Goal: Task Accomplishment & Management: Use online tool/utility

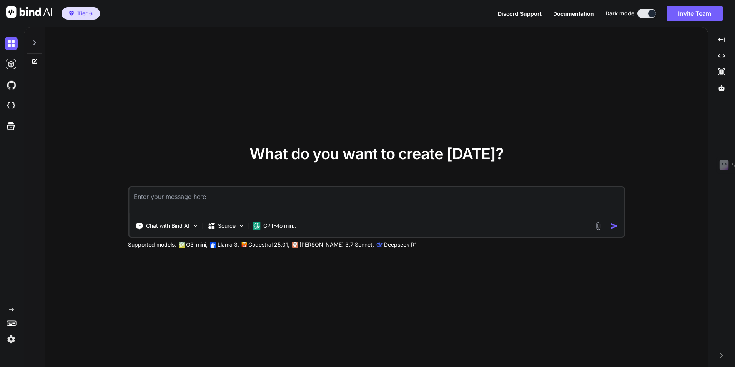
click at [11, 338] on img at bounding box center [11, 339] width 13 height 13
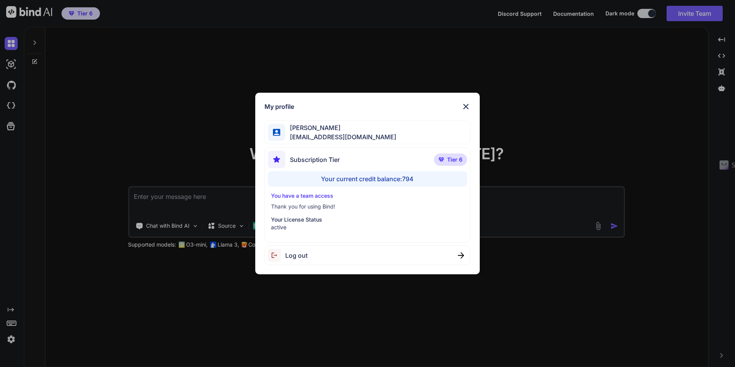
click at [107, 304] on div "My profile [PERSON_NAME] [EMAIL_ADDRESS][DOMAIN_NAME] Subscription Tier Tier 6 …" at bounding box center [367, 183] width 735 height 367
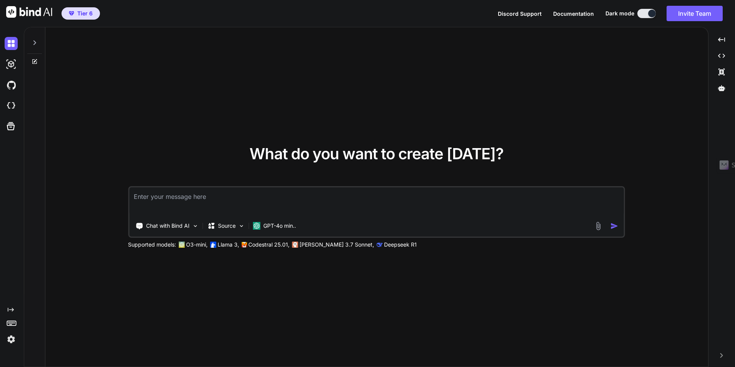
click at [158, 199] on textarea at bounding box center [376, 201] width 495 height 28
click at [191, 229] on div "Chat with Bind AI" at bounding box center [166, 225] width 69 height 15
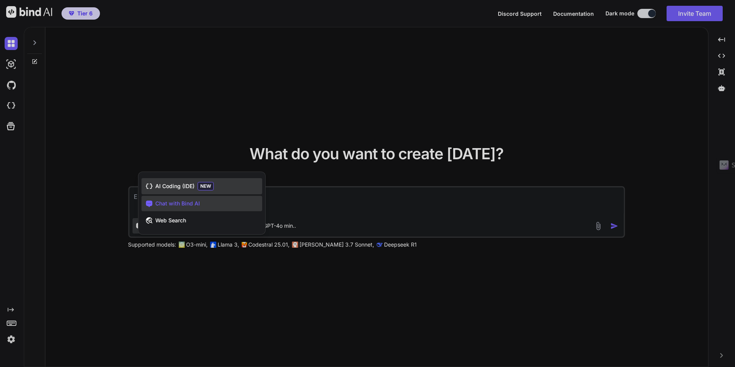
click at [173, 185] on span "AI Coding (IDE)" at bounding box center [174, 186] width 39 height 8
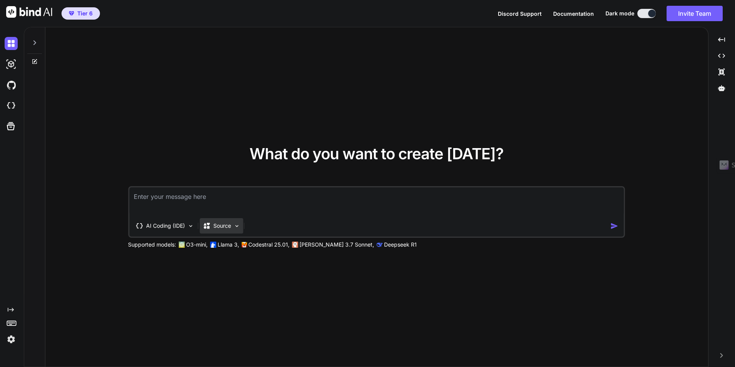
click at [220, 227] on p "Source" at bounding box center [222, 226] width 18 height 8
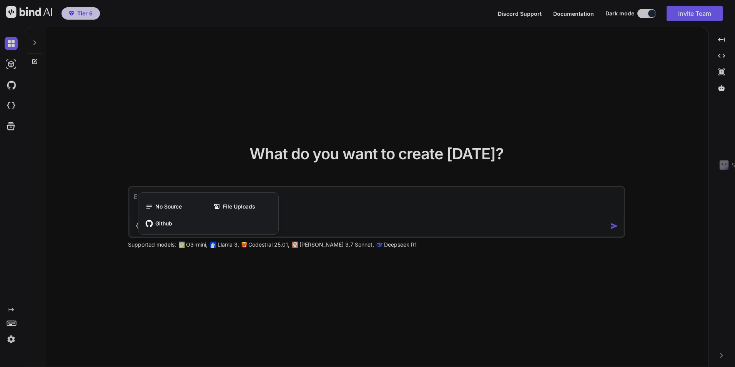
click at [231, 273] on div at bounding box center [367, 183] width 735 height 367
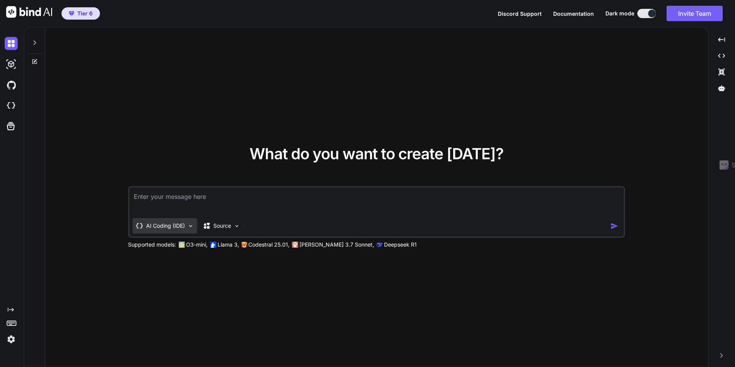
click at [186, 229] on div "AI Coding (IDE)" at bounding box center [164, 225] width 65 height 15
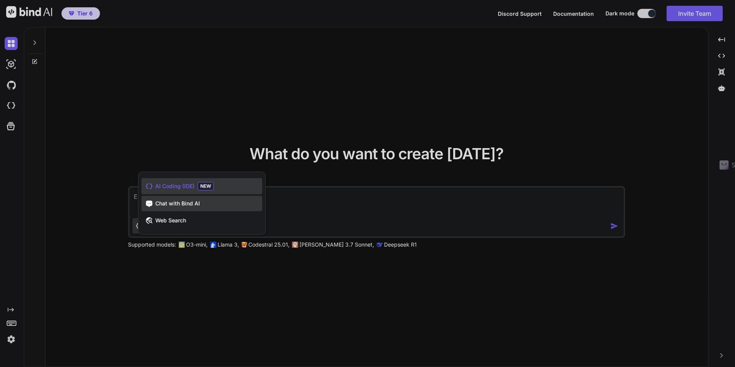
click at [186, 208] on div "Chat with Bind AI" at bounding box center [201, 203] width 121 height 15
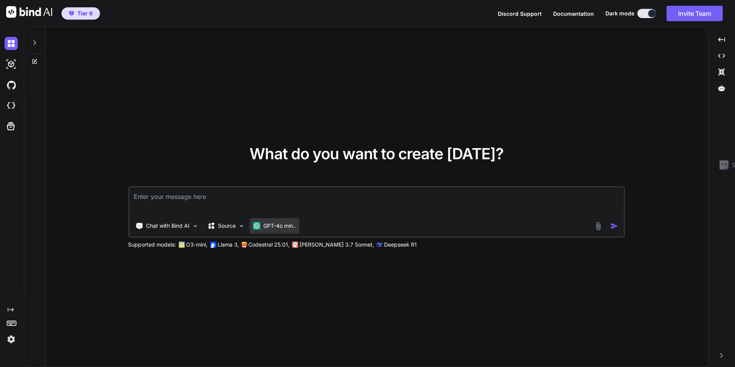
click at [275, 227] on p "GPT-4o min.." at bounding box center [279, 226] width 33 height 8
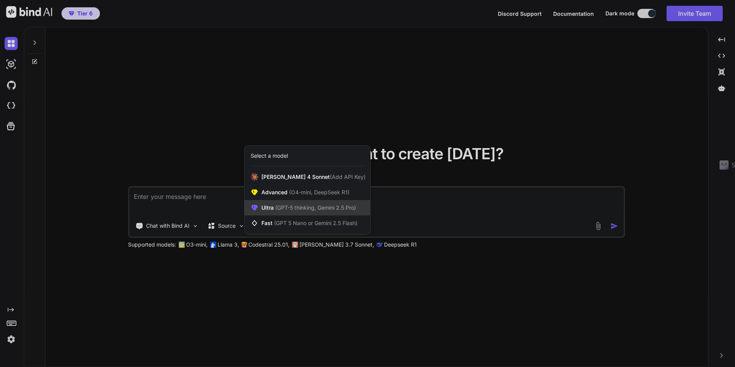
click at [274, 207] on span "(GPT-5 thinking, Gemini 2.5 Pro)" at bounding box center [315, 207] width 82 height 7
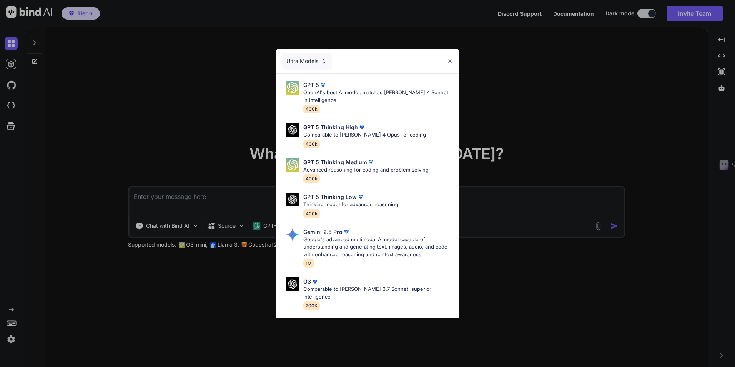
click at [319, 62] on div "Ultra Models" at bounding box center [307, 61] width 50 height 17
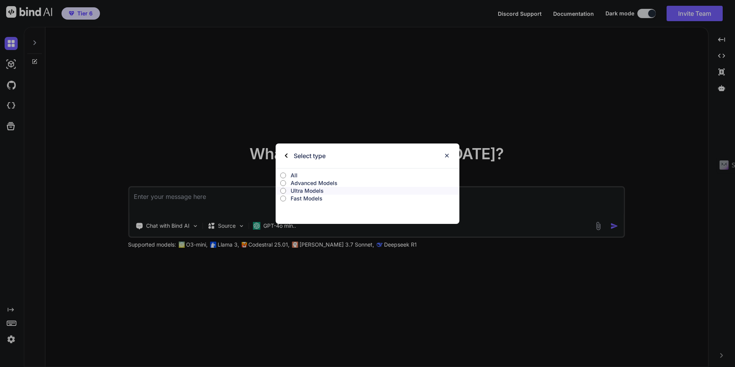
click at [329, 183] on p "Advanced Models" at bounding box center [375, 183] width 169 height 8
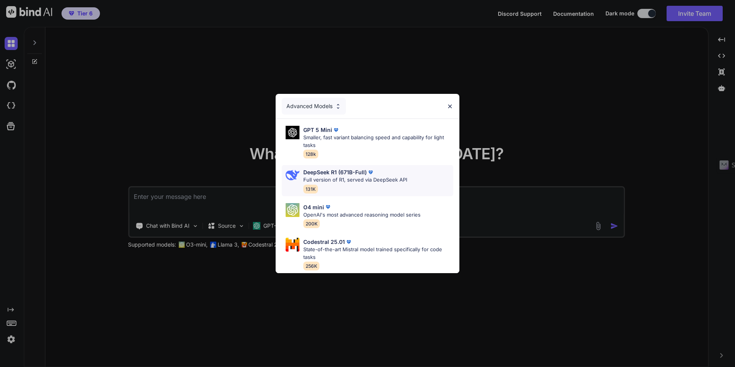
click at [334, 176] on p "Full version of R1, served via DeepSeek API" at bounding box center [355, 180] width 104 height 8
type textarea "x"
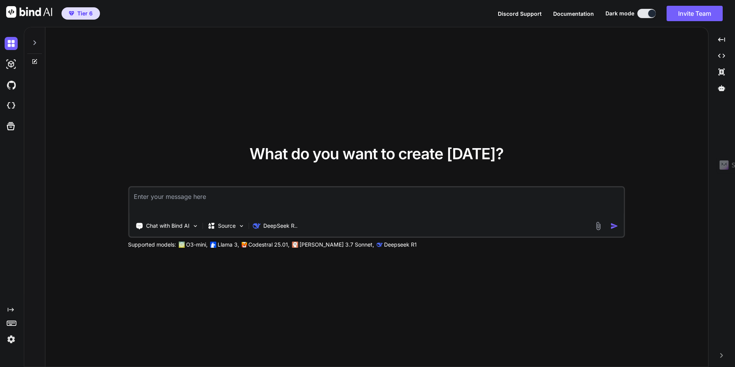
click at [235, 201] on textarea at bounding box center [376, 201] width 495 height 28
click at [290, 196] on textarea at bounding box center [376, 201] width 495 height 28
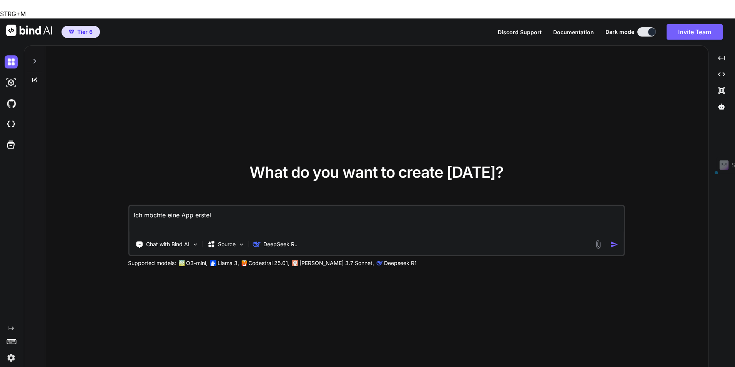
drag, startPoint x: 228, startPoint y: 190, endPoint x: 197, endPoint y: 198, distance: 32.4
click at [197, 206] on textarea "Ich möchte eine App erstel" at bounding box center [376, 220] width 495 height 28
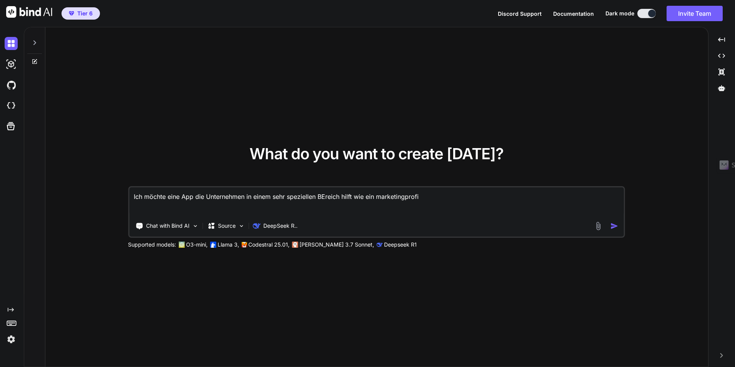
click at [407, 195] on textarea "Ich möchte eine App die Unternehmen in einem sehr speziellen BEreich hilft wie …" at bounding box center [376, 201] width 495 height 28
click at [491, 193] on textarea "Ich möchte eine App die Unternehmen in einem sehr speziellen BEreich hilft wie …" at bounding box center [376, 201] width 495 height 28
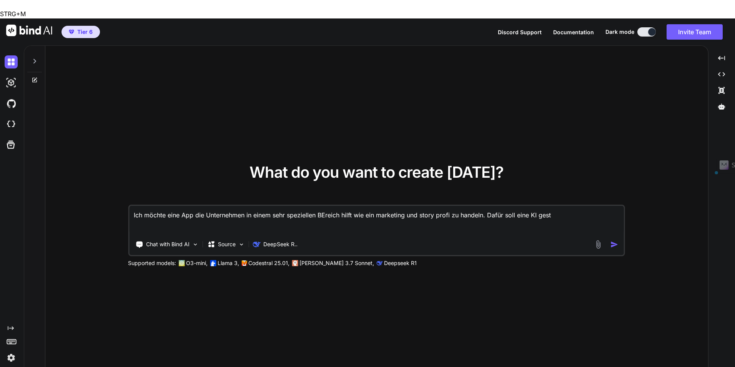
click at [491, 206] on textarea "Ich möchte eine App die Unternehmen in einem sehr speziellen BEreich hilft wie …" at bounding box center [376, 220] width 495 height 28
click at [552, 206] on textarea "Ich möchte eine App die Unternehmen in einem sehr speziellen BEreich hilft wie …" at bounding box center [376, 220] width 495 height 28
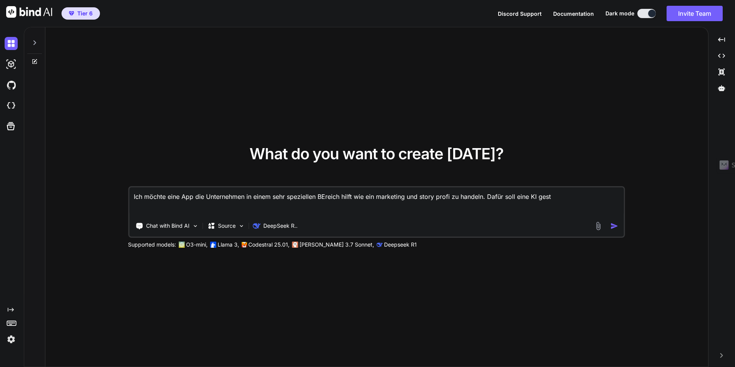
click at [546, 196] on textarea "Ich möchte eine App die Unternehmen in einem sehr speziellen BEreich hilft wie …" at bounding box center [376, 201] width 495 height 28
click at [165, 205] on textarea "Ich möchte eine App die Unternehmen in einem sehr speziellen BEreich hilft wie …" at bounding box center [376, 201] width 495 height 28
click at [153, 206] on textarea "Ich möchte eine App die Unternehmen in einem sehr speziellen BEreich hilft wie …" at bounding box center [376, 201] width 495 height 28
click at [215, 206] on textarea "Ich möchte eine App die Unternehmen in einem sehr speziellen BEreich hilft wie …" at bounding box center [376, 201] width 495 height 28
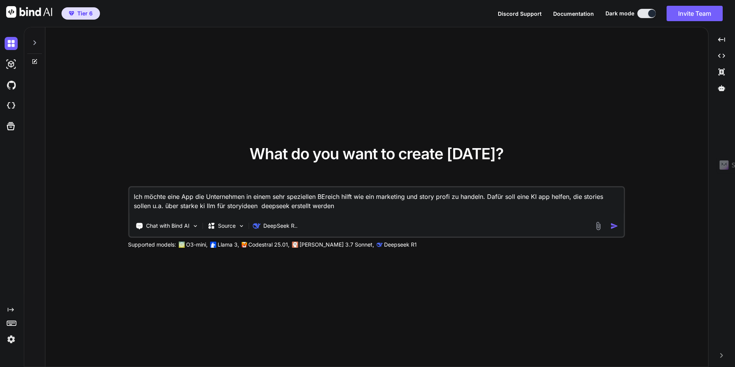
click at [200, 206] on textarea "Ich möchte eine App die Unternehmen in einem sehr speziellen BEreich hilft wie …" at bounding box center [376, 201] width 495 height 28
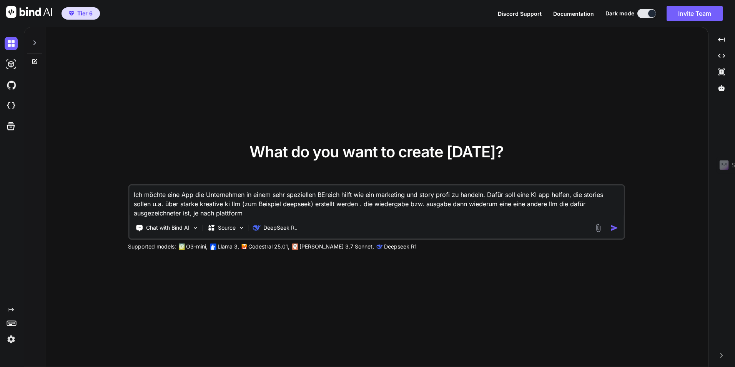
click at [281, 215] on textarea "Ich möchte eine App die Unternehmen in einem sehr speziellen BEreich hilft wie …" at bounding box center [376, 201] width 495 height 32
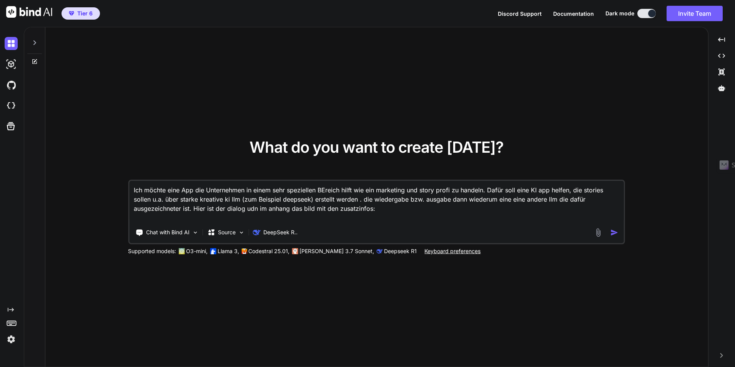
paste textarea "Lo ipsu dol Sitamet cons adipis Elitse/doeius Tempo in Utlabo etd magn aliq, en…"
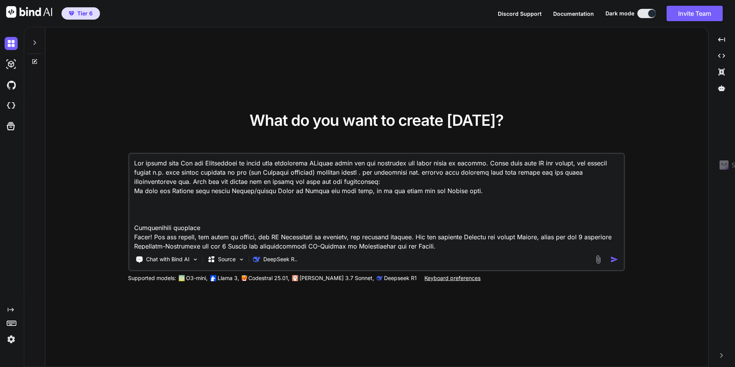
scroll to position [2243, 0]
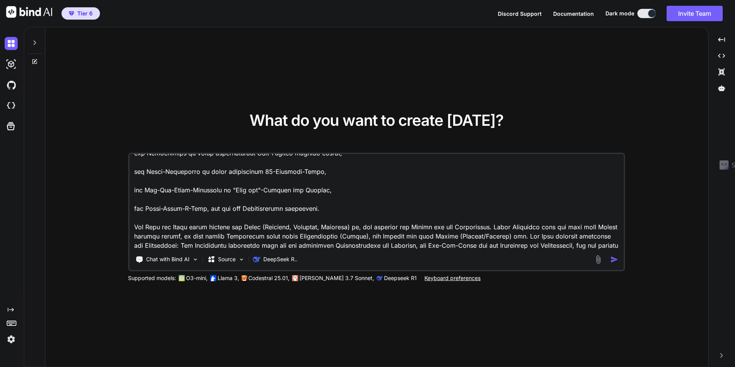
click at [597, 260] on img at bounding box center [598, 259] width 9 height 9
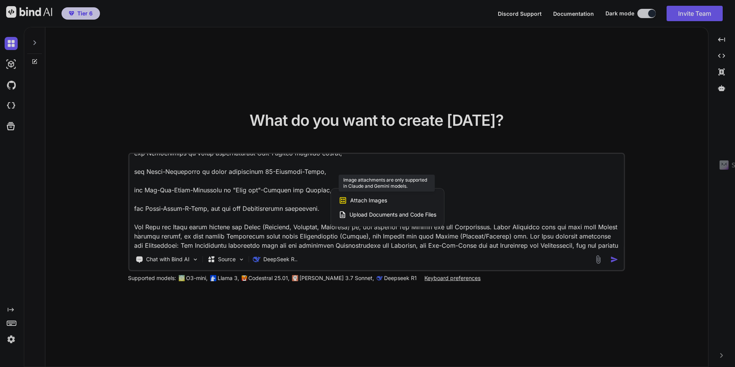
click at [394, 198] on div "Attach Images Image attachments are only supported in Claude and Gemini models." at bounding box center [388, 200] width 98 height 15
click at [377, 200] on span "Attach Images" at bounding box center [368, 200] width 37 height 8
click at [639, 321] on div at bounding box center [367, 183] width 735 height 367
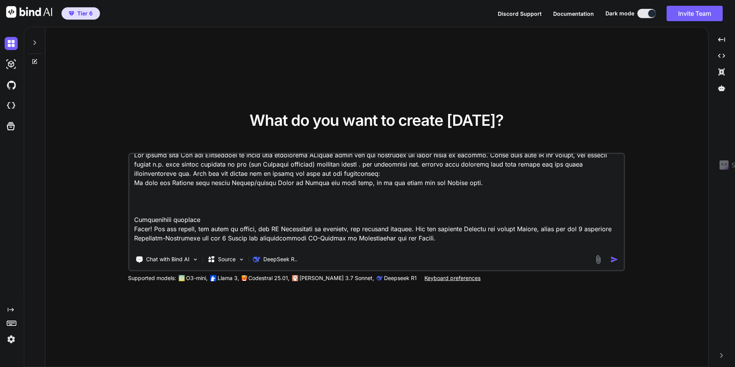
scroll to position [0, 0]
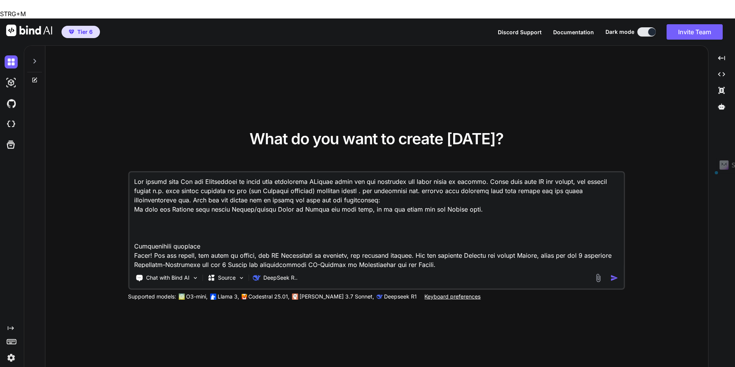
drag, startPoint x: 248, startPoint y: 183, endPoint x: 373, endPoint y: 184, distance: 124.9
click at [373, 184] on textarea at bounding box center [376, 219] width 495 height 95
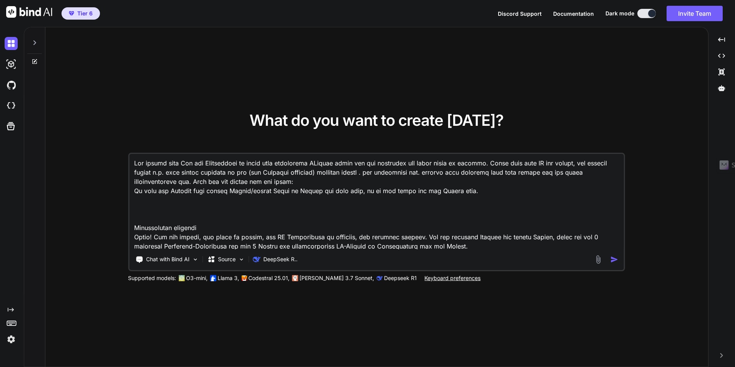
type textarea "Lor ipsumd sita Con adi Elitseddoei te incid utla etdolorema ALiquae admin ven …"
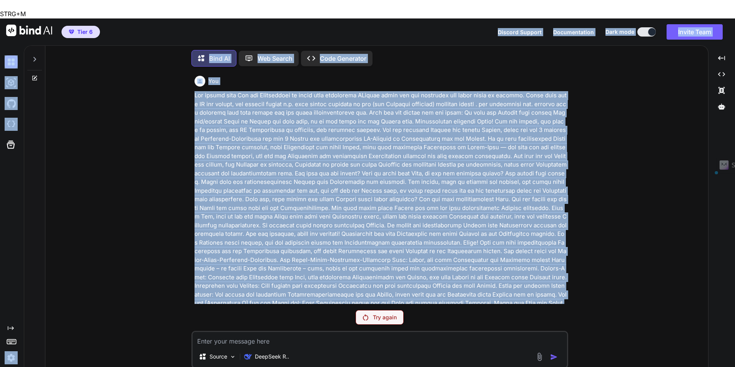
drag, startPoint x: 560, startPoint y: 281, endPoint x: 168, endPoint y: 20, distance: 471.6
click at [168, 20] on div "Tier 6 Discord Support Documentation Dark mode Invite Team Created with Pixso. …" at bounding box center [367, 201] width 735 height 367
drag, startPoint x: 168, startPoint y: 20, endPoint x: 193, endPoint y: 84, distance: 69.2
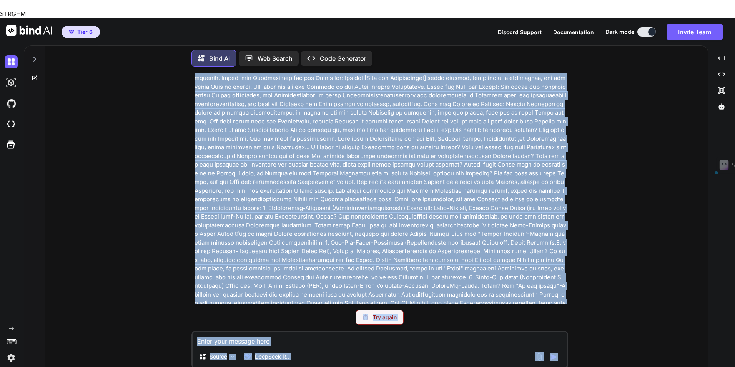
scroll to position [791, 0]
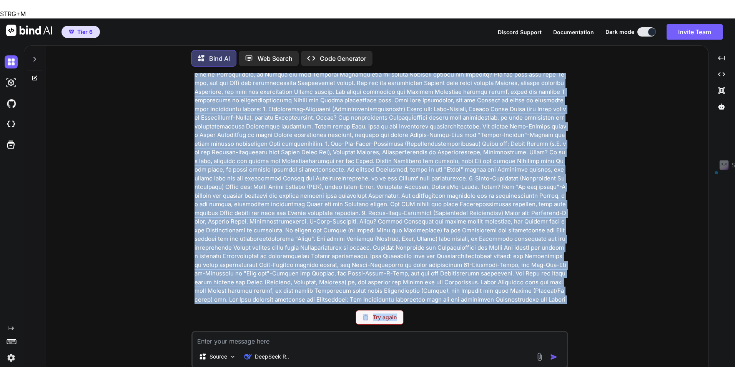
drag, startPoint x: 191, startPoint y: 72, endPoint x: 642, endPoint y: 313, distance: 511.3
click at [642, 313] on div "You Try again Source DeepSeek R.. Created with Bind Always check its answers. P…" at bounding box center [380, 229] width 657 height 312
copy div "Lor ipsumd sita Con adi Elitseddoei te incid utla etdolorema ALiquae admin ven …"
click at [368, 314] on img at bounding box center [365, 317] width 5 height 6
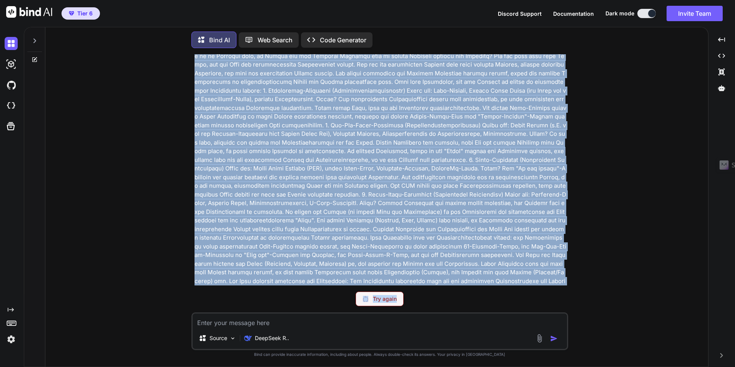
click at [382, 303] on div "Try again" at bounding box center [380, 298] width 48 height 15
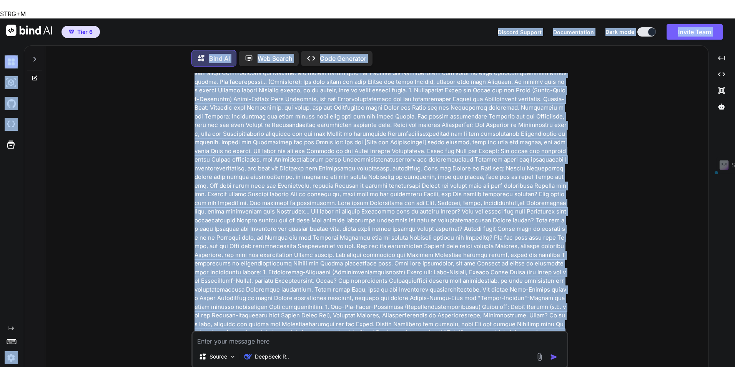
scroll to position [0, 0]
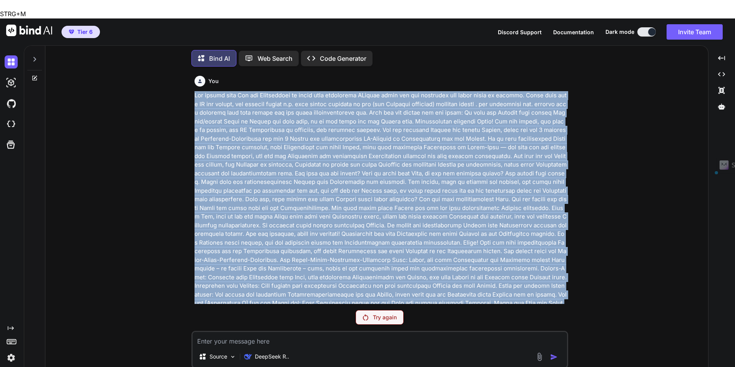
drag, startPoint x: 564, startPoint y: 253, endPoint x: 189, endPoint y: 77, distance: 414.3
click at [189, 77] on div "You Try again Source DeepSeek R.. Created with Bind Always check its answers. P…" at bounding box center [380, 229] width 657 height 312
copy p "Lor ipsumd sita Con adi Elitseddoei te incid utla etdolorema ALiquae admin ven …"
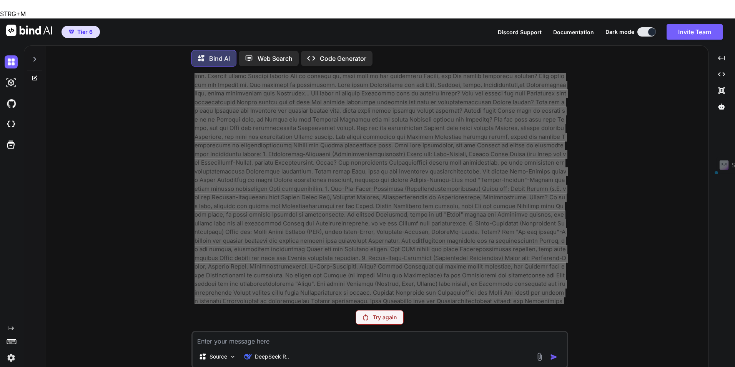
scroll to position [791, 0]
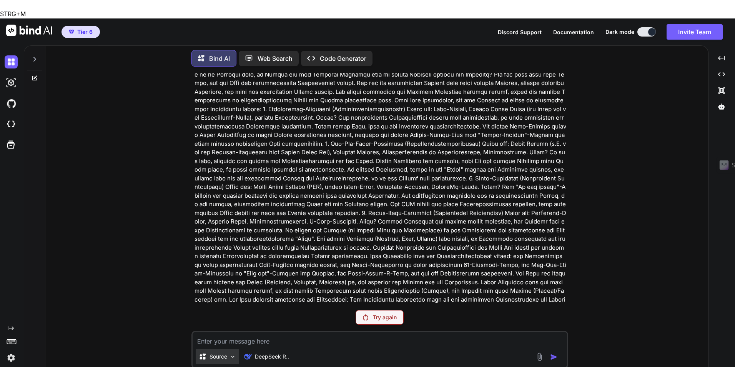
click at [226, 353] on p "Source" at bounding box center [219, 357] width 18 height 8
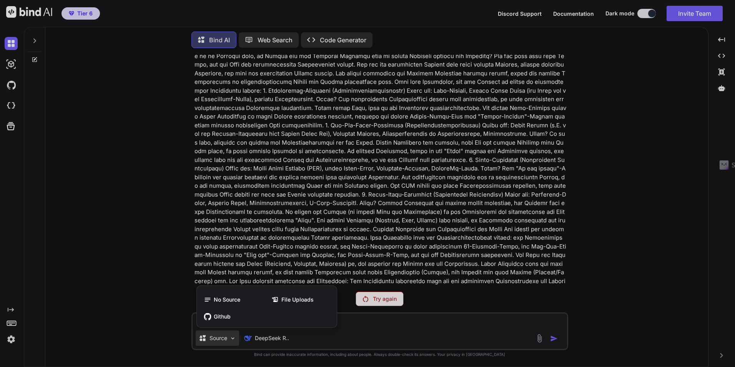
click at [476, 288] on div at bounding box center [367, 183] width 735 height 367
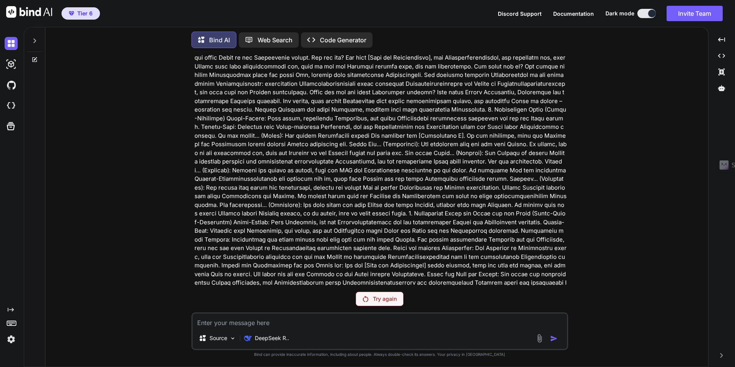
scroll to position [329, 0]
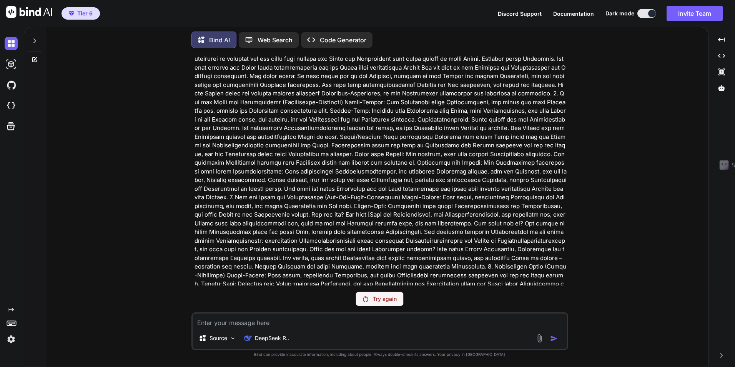
click at [207, 32] on div "Bind AI" at bounding box center [213, 40] width 45 height 17
click at [336, 36] on p "Code Generator" at bounding box center [343, 39] width 47 height 9
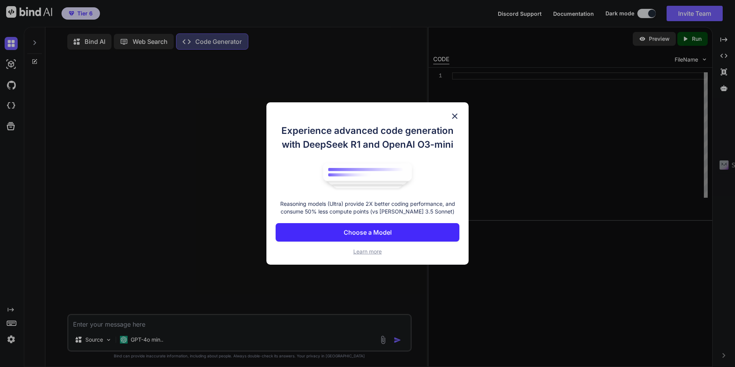
click at [454, 116] on img at bounding box center [454, 115] width 9 height 9
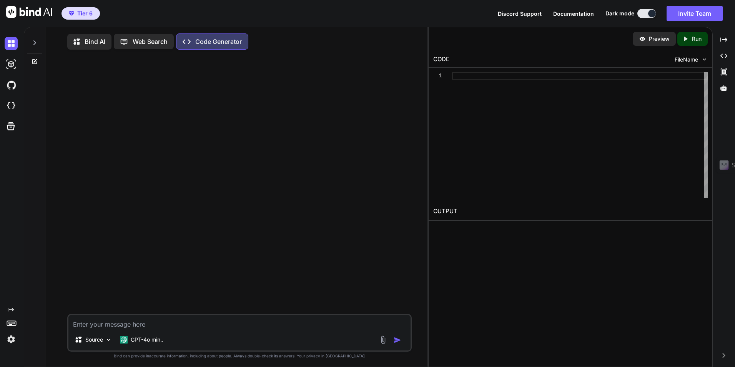
click at [94, 39] on p "Bind AI" at bounding box center [95, 41] width 21 height 9
click at [14, 308] on div "Created with Pixso." at bounding box center [13, 309] width 16 height 6
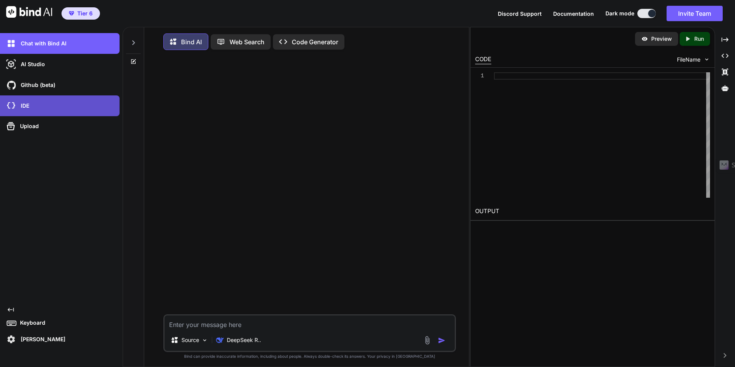
click at [34, 103] on div "IDE" at bounding box center [62, 105] width 115 height 13
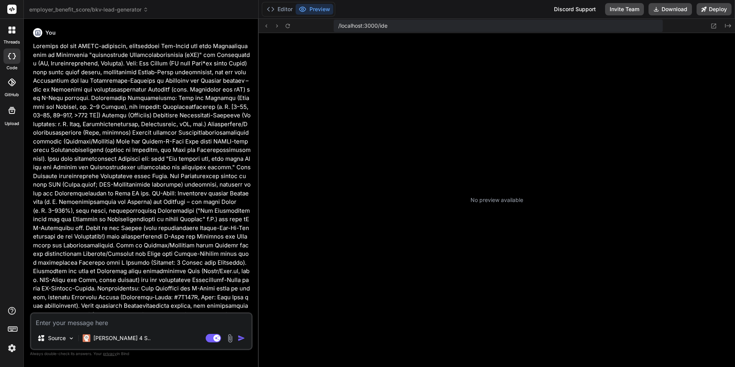
type textarea "x"
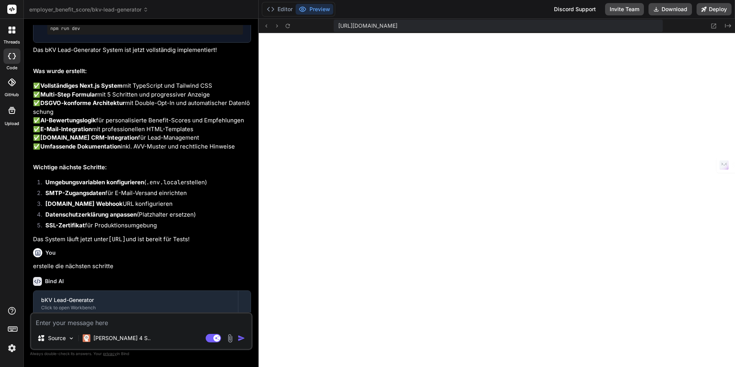
scroll to position [900, 0]
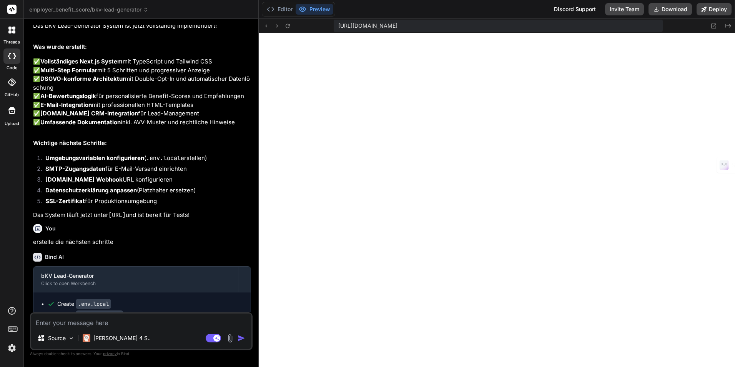
click at [116, 10] on span "employer_benefit_score/bkv-lead-generator" at bounding box center [88, 10] width 119 height 8
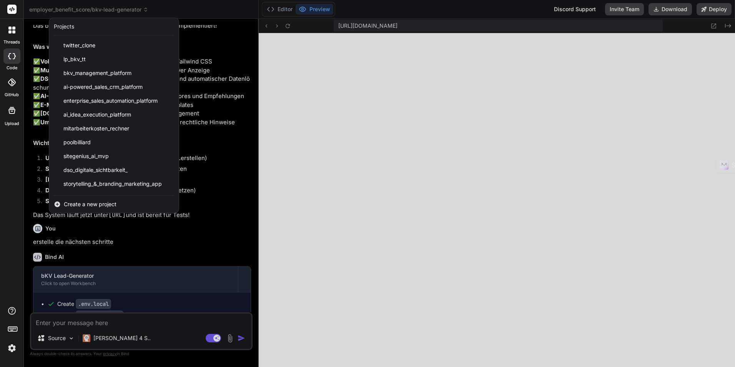
click at [88, 201] on span "Create a new project" at bounding box center [90, 204] width 53 height 8
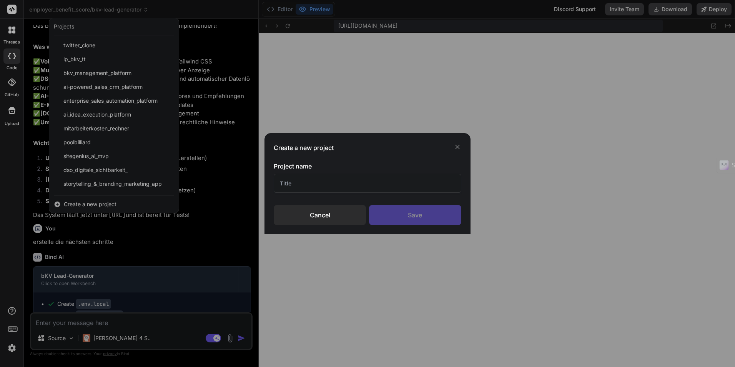
click at [332, 177] on input "text" at bounding box center [367, 183] width 187 height 19
type input "A"
click at [324, 184] on input "Die ultimative STory KI App" at bounding box center [367, 183] width 187 height 19
type input "Die ultimative Story KI App"
click at [387, 208] on div "Save" at bounding box center [415, 215] width 92 height 20
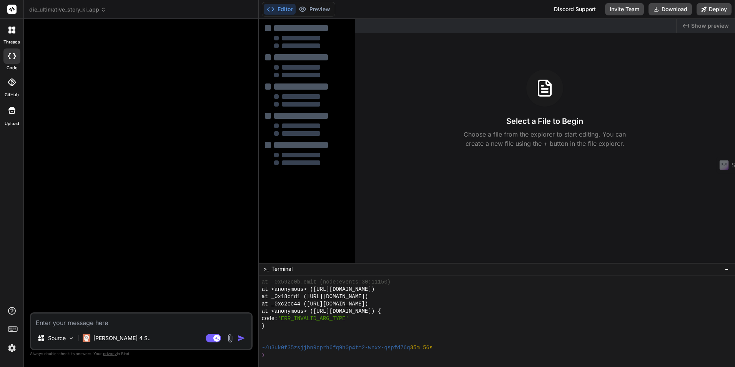
scroll to position [1373, 0]
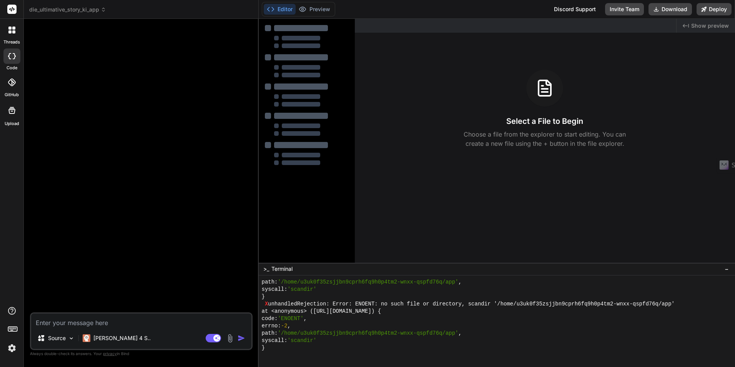
type textarea "x"
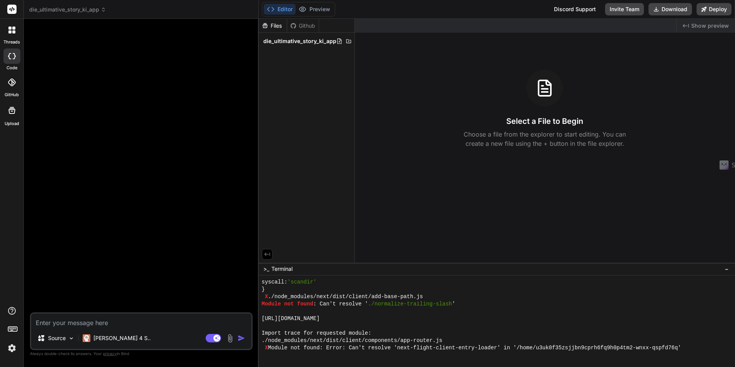
scroll to position [3842, 0]
